Goal: Transaction & Acquisition: Purchase product/service

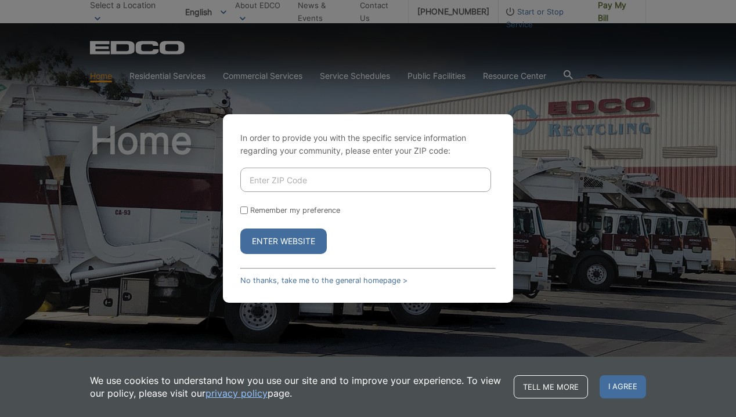
click at [384, 185] on input "Enter ZIP Code" at bounding box center [365, 180] width 251 height 24
type input "90621"
click at [289, 249] on button "Enter Website" at bounding box center [283, 242] width 87 height 26
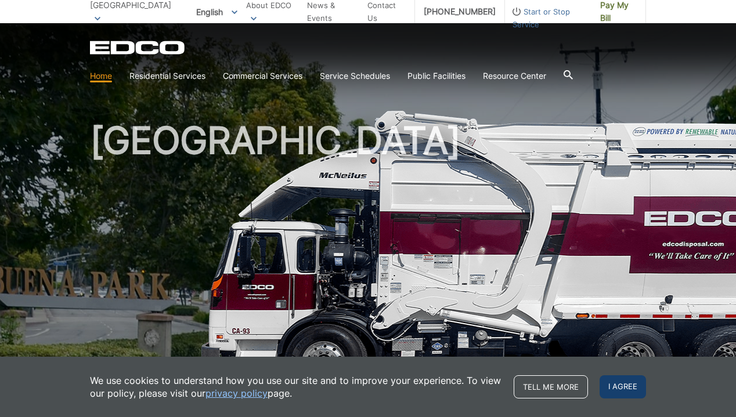
click at [628, 392] on span "I agree" at bounding box center [623, 387] width 46 height 23
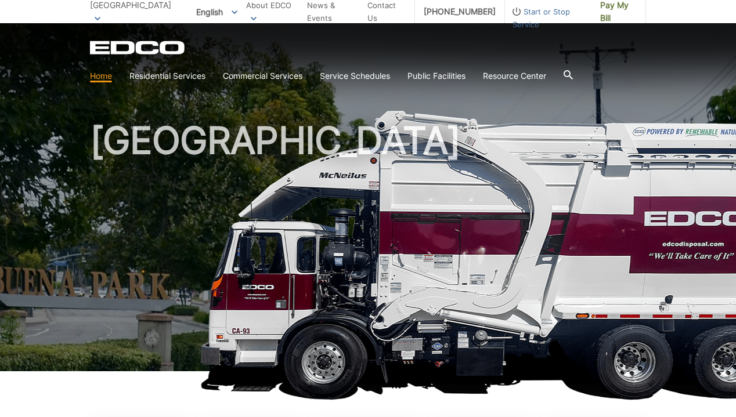
click at [188, 13] on span "English" at bounding box center [217, 11] width 59 height 19
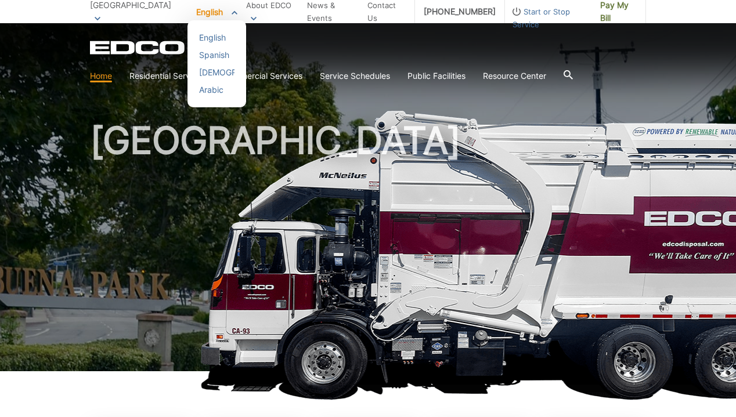
click at [131, 9] on span "[GEOGRAPHIC_DATA]" at bounding box center [130, 5] width 81 height 10
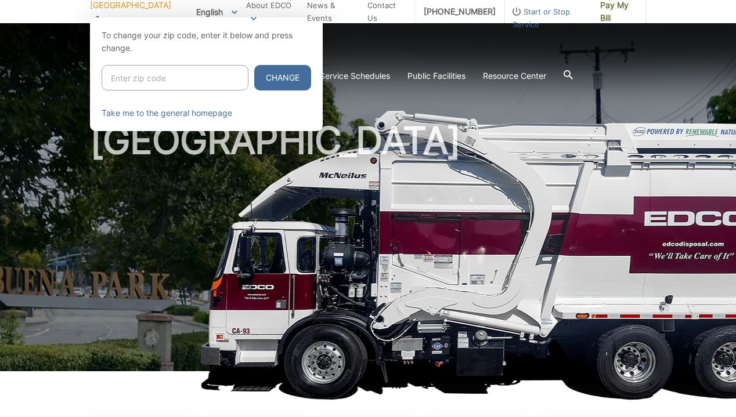
click at [597, 199] on div at bounding box center [368, 225] width 736 height 417
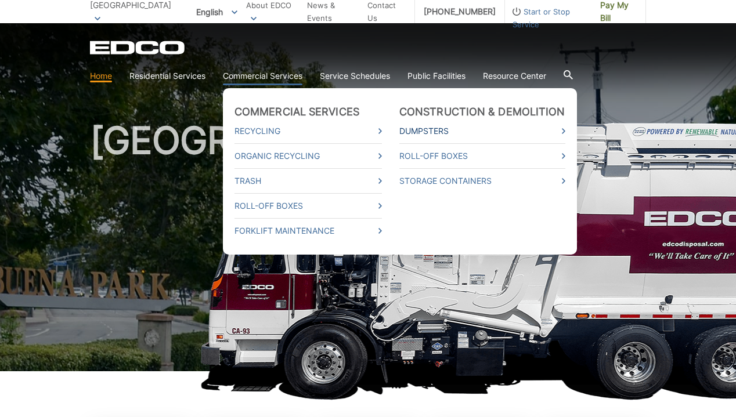
click at [467, 129] on link "Dumpsters" at bounding box center [482, 131] width 166 height 13
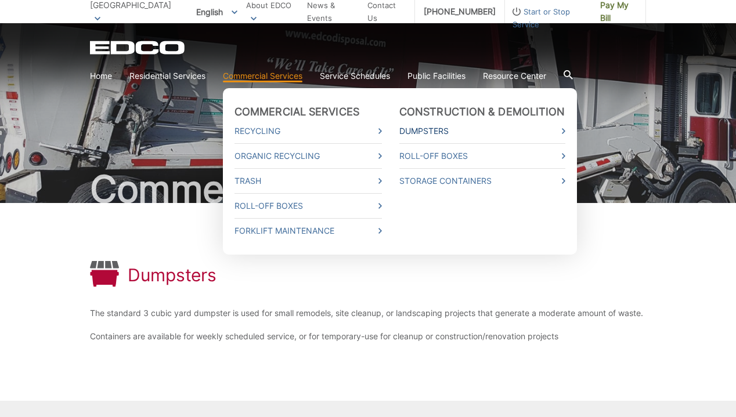
click at [409, 131] on link "Dumpsters" at bounding box center [482, 131] width 166 height 13
